Goal: Find specific page/section: Find specific page/section

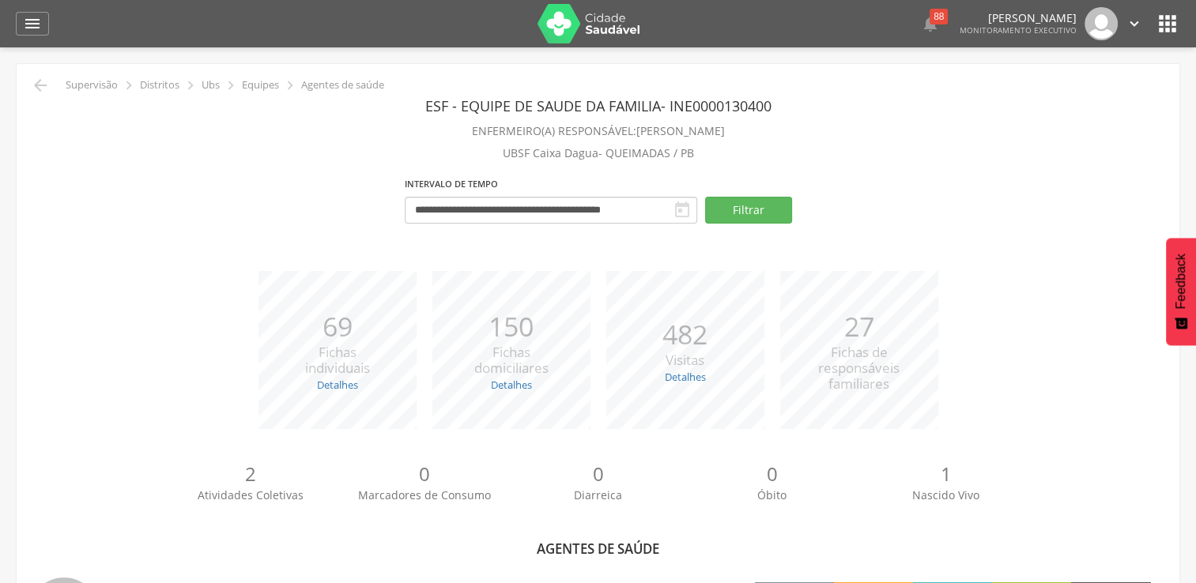
click at [272, 85] on p "Equipes" at bounding box center [260, 85] width 37 height 13
click at [207, 92] on div " Supervisão  Distritos  Ubs  Equipes  Agentes de saúde" at bounding box center [206, 85] width 356 height 19
click at [35, 86] on icon "" at bounding box center [40, 85] width 19 height 19
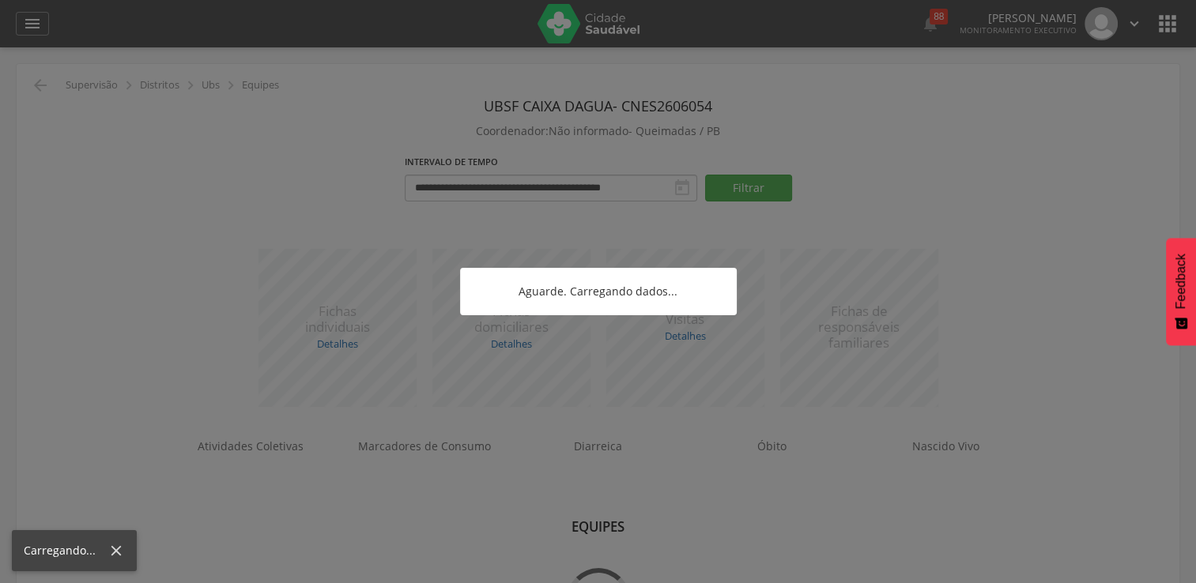
scroll to position [47, 0]
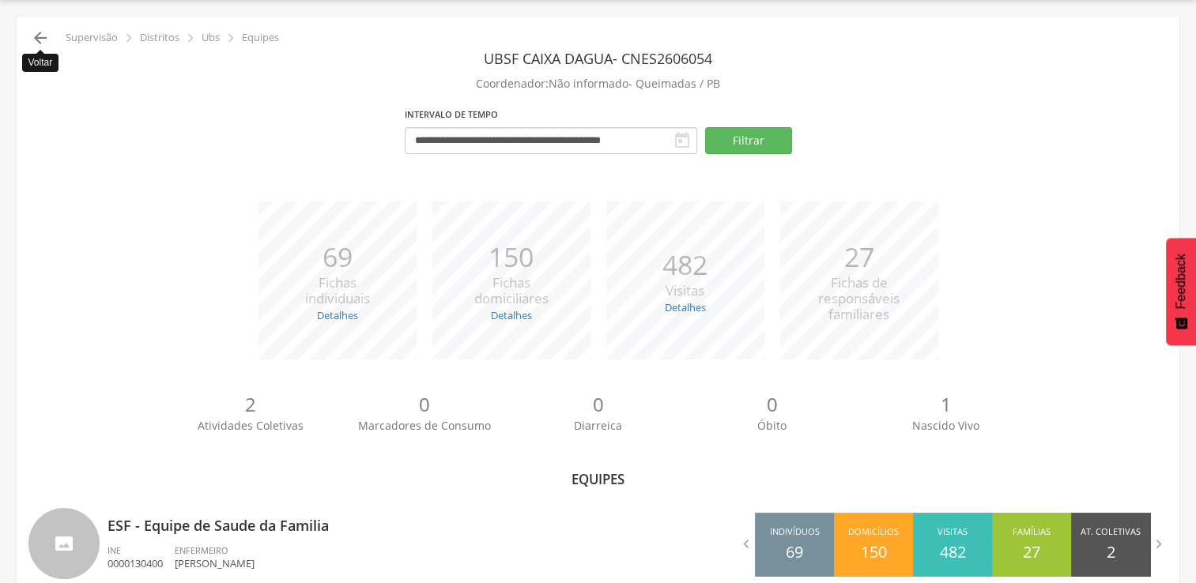
click at [35, 36] on icon "" at bounding box center [40, 37] width 19 height 19
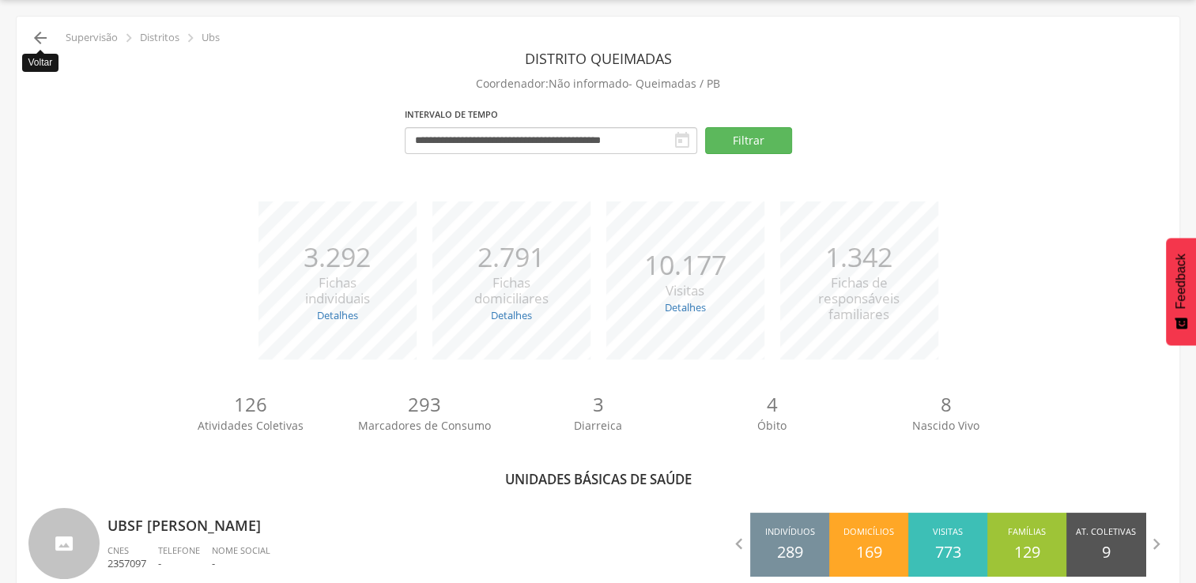
click at [40, 36] on icon "" at bounding box center [40, 37] width 19 height 19
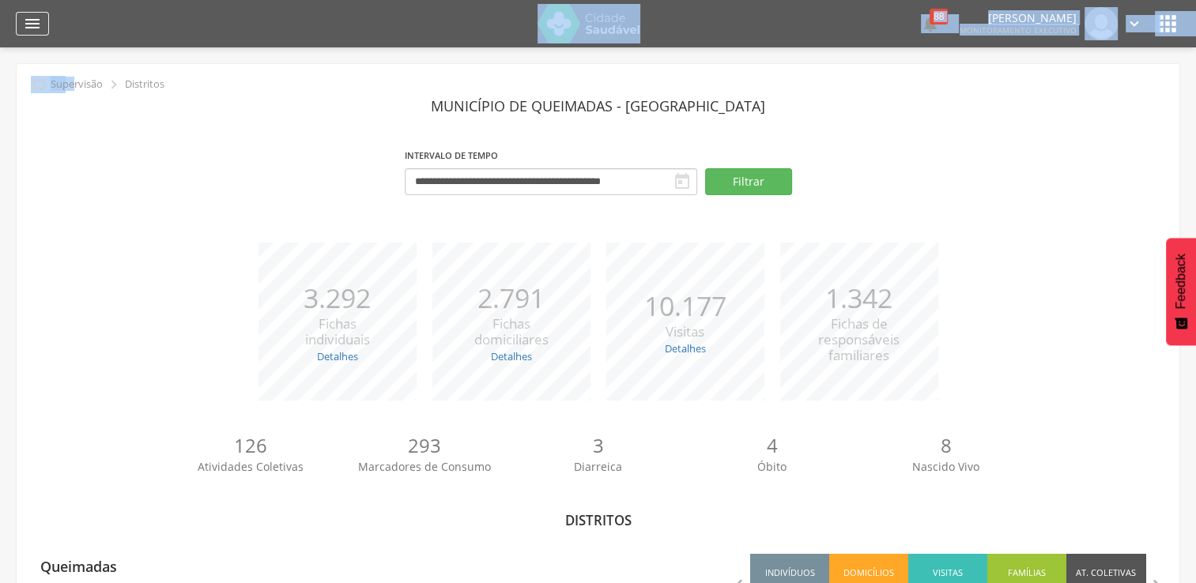
drag, startPoint x: 73, startPoint y: 81, endPoint x: 32, endPoint y: 24, distance: 70.9
click at [32, 24] on div " Dashboard Supervisão Produtividade Mapa da cidade Mapa de cobertura Ranking A…" at bounding box center [598, 291] width 1196 height 583
click at [32, 24] on icon "" at bounding box center [32, 23] width 19 height 19
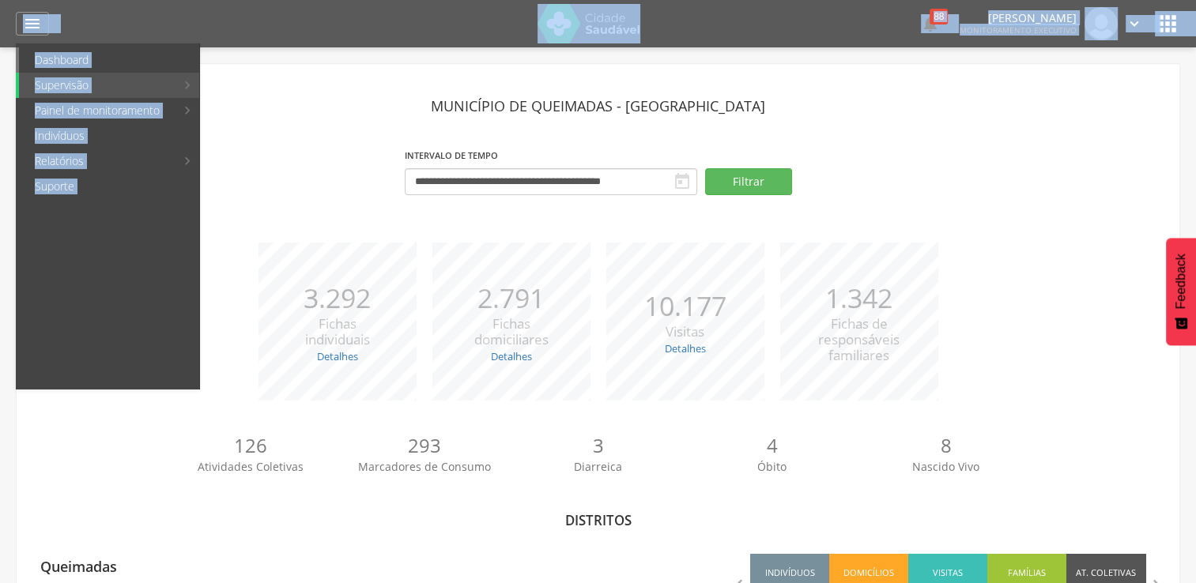
click at [73, 59] on link "Dashboard" at bounding box center [109, 59] width 180 height 25
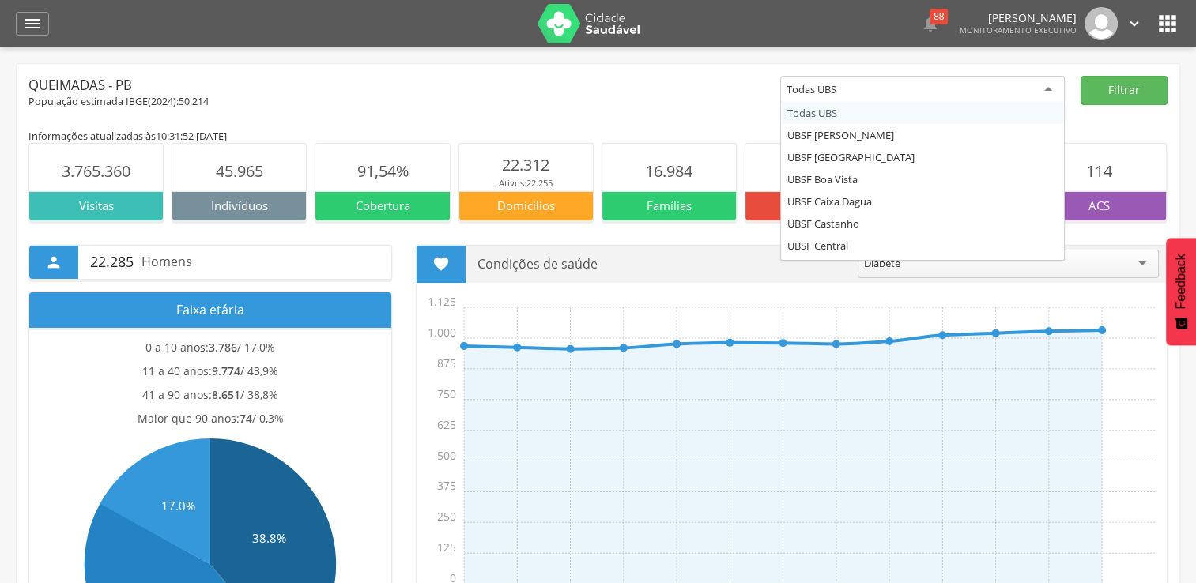
click at [1048, 89] on div "Todas UBS" at bounding box center [922, 90] width 285 height 28
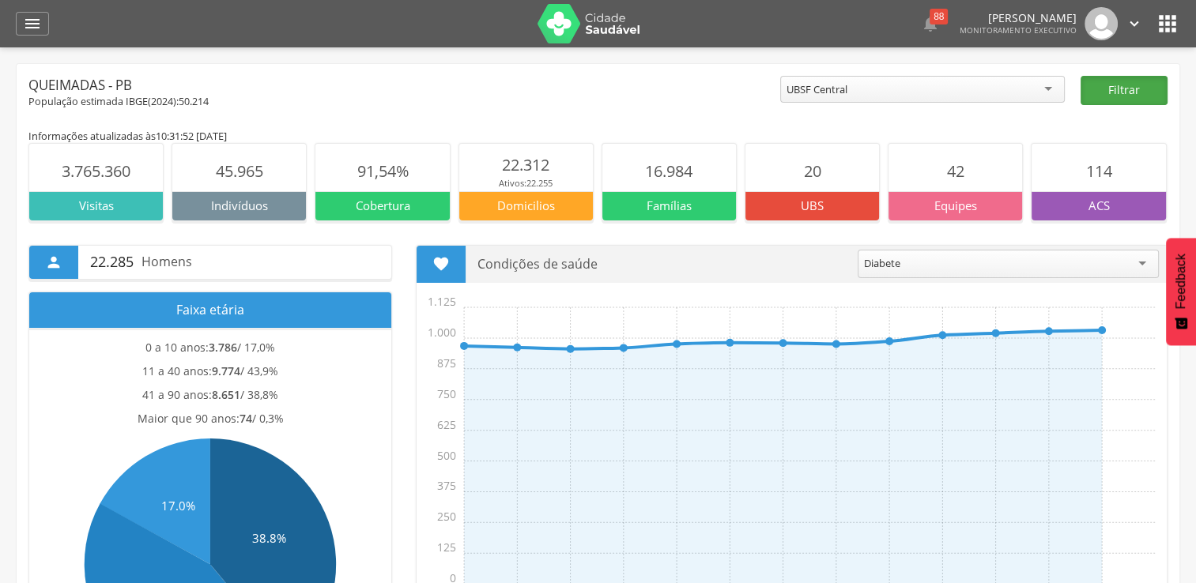
click at [1131, 93] on button "Filtrar" at bounding box center [1124, 90] width 87 height 29
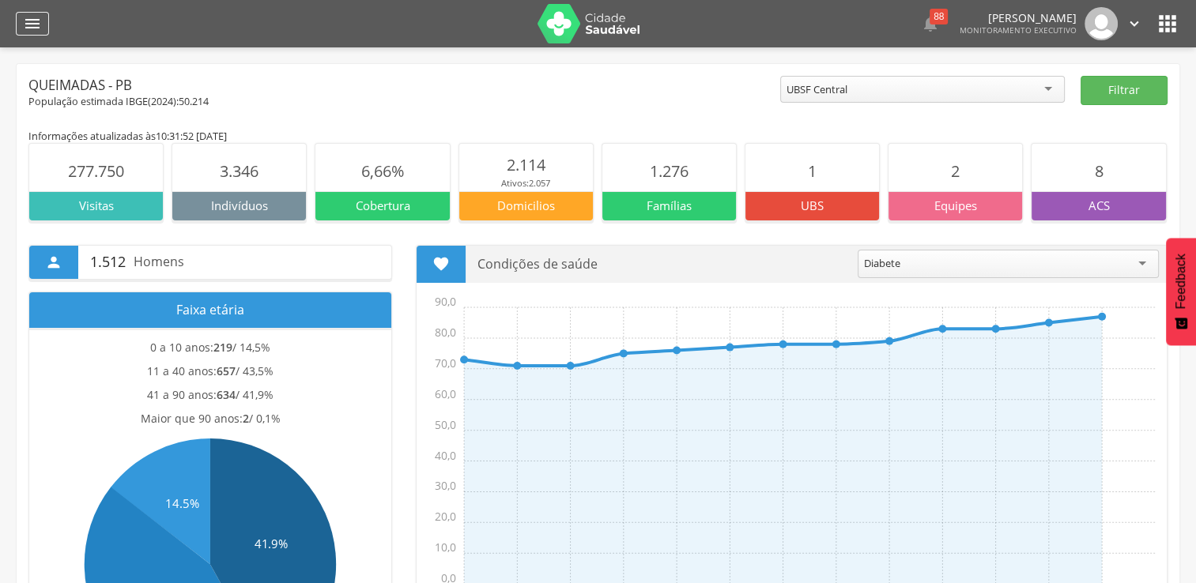
click at [35, 23] on icon "" at bounding box center [32, 23] width 19 height 19
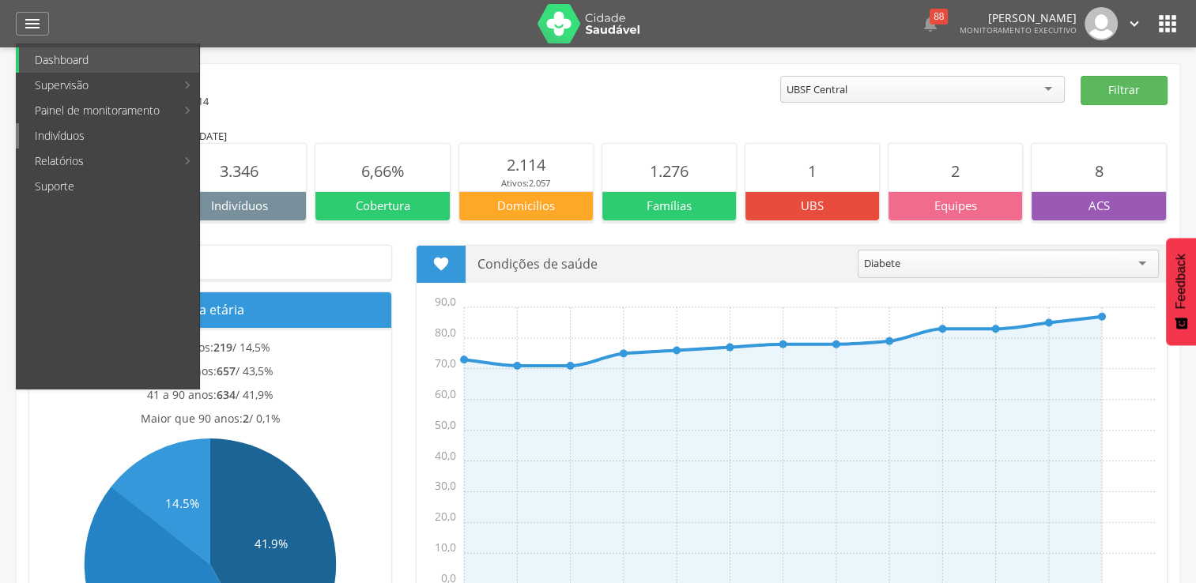
click at [89, 135] on link "Indivíduos" at bounding box center [109, 135] width 180 height 25
